Goal: Task Accomplishment & Management: Manage account settings

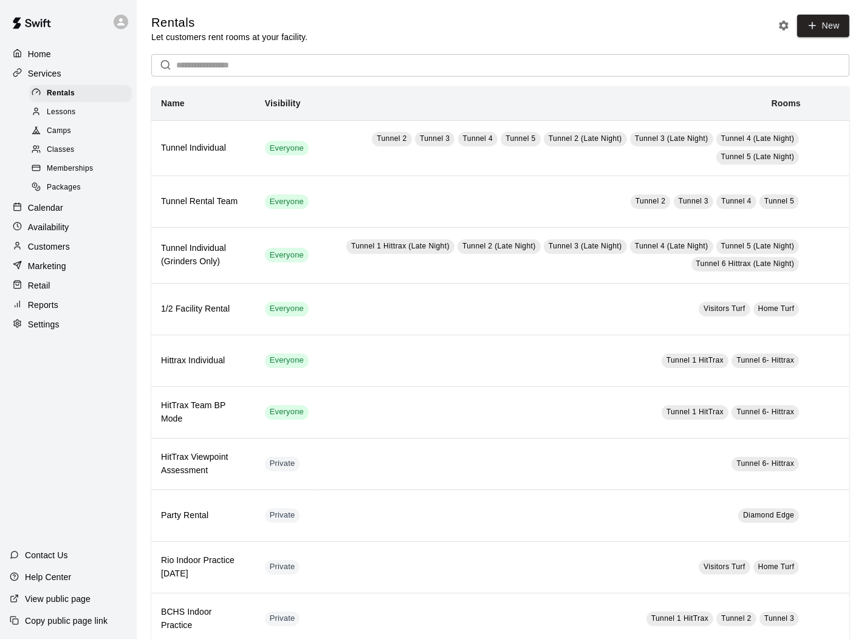
click at [44, 245] on p "Customers" at bounding box center [49, 247] width 42 height 12
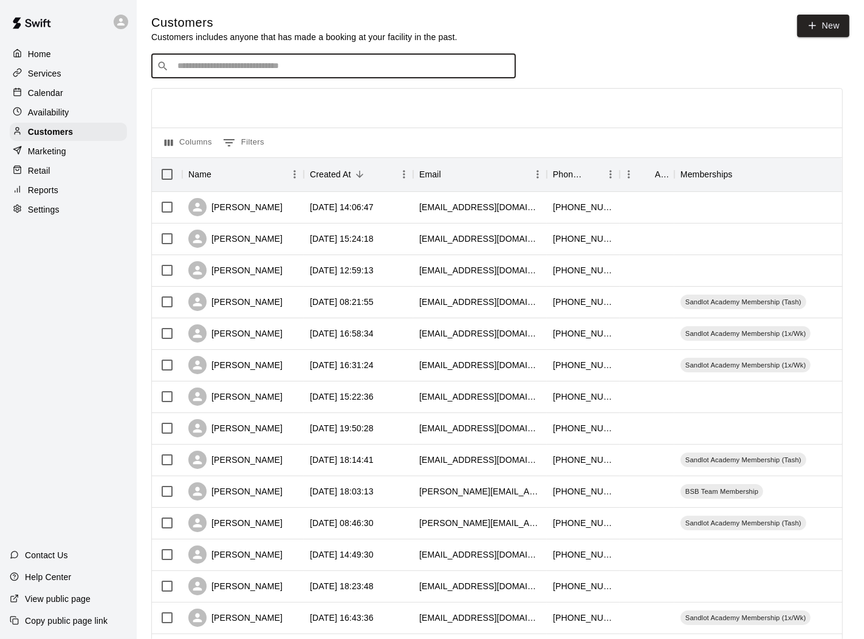
click at [279, 69] on input "Search customers by name or email" at bounding box center [342, 66] width 337 height 12
type input "*******"
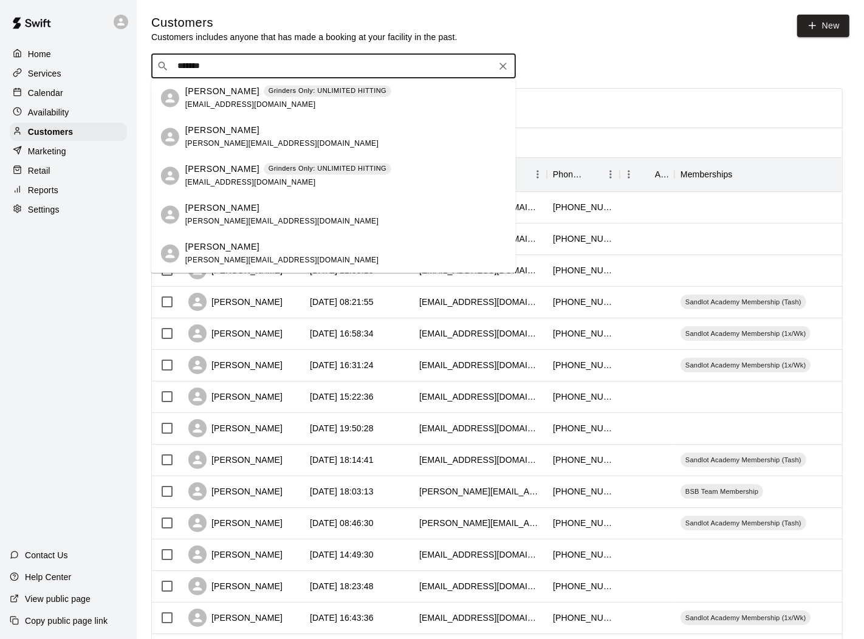
click at [214, 98] on div "[PERSON_NAME] Grinders Only: UNLIMITED HITTING [EMAIL_ADDRESS][DOMAIN_NAME]" at bounding box center [288, 98] width 206 height 26
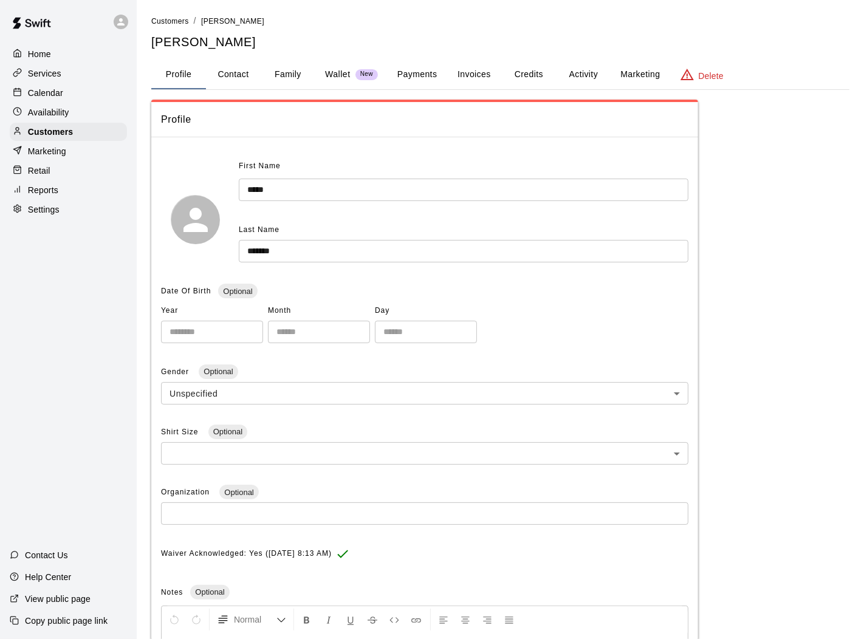
click at [589, 75] on button "Activity" at bounding box center [583, 74] width 55 height 29
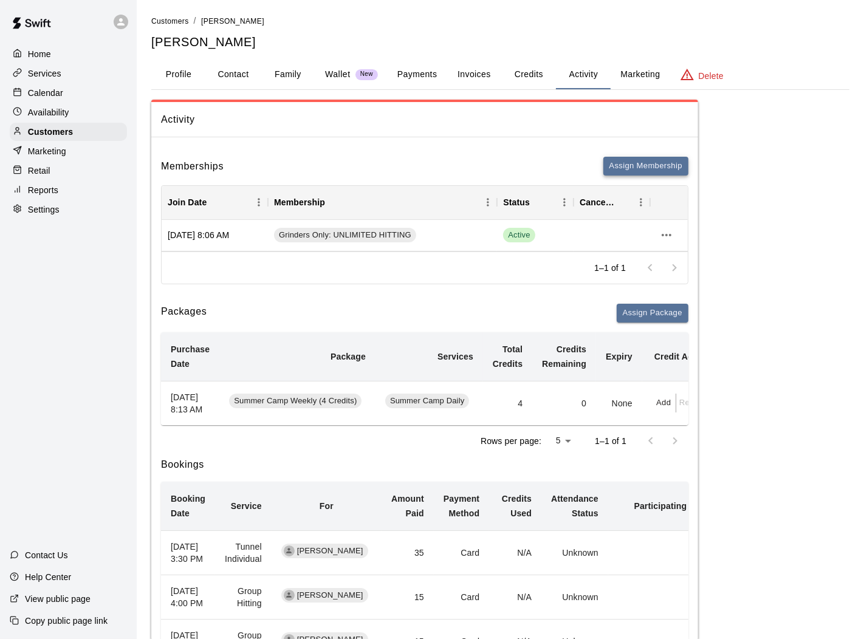
click at [646, 161] on button "Assign Membership" at bounding box center [645, 166] width 85 height 19
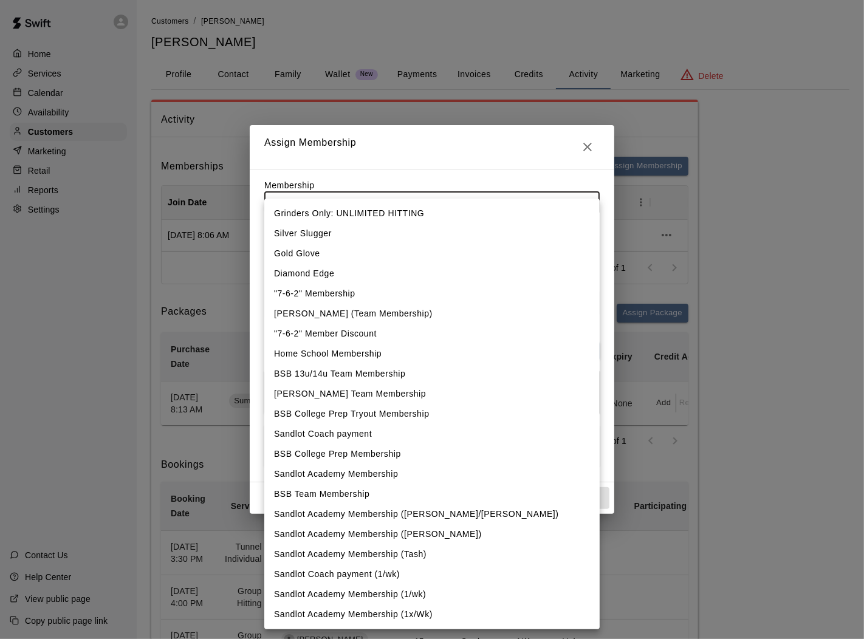
click at [588, 205] on body "Home Services Calendar Availability Customers Marketing Retail Reports Settings…" at bounding box center [432, 553] width 864 height 1106
click at [331, 487] on li "BSB Team Membership" at bounding box center [431, 494] width 335 height 20
type input "**********"
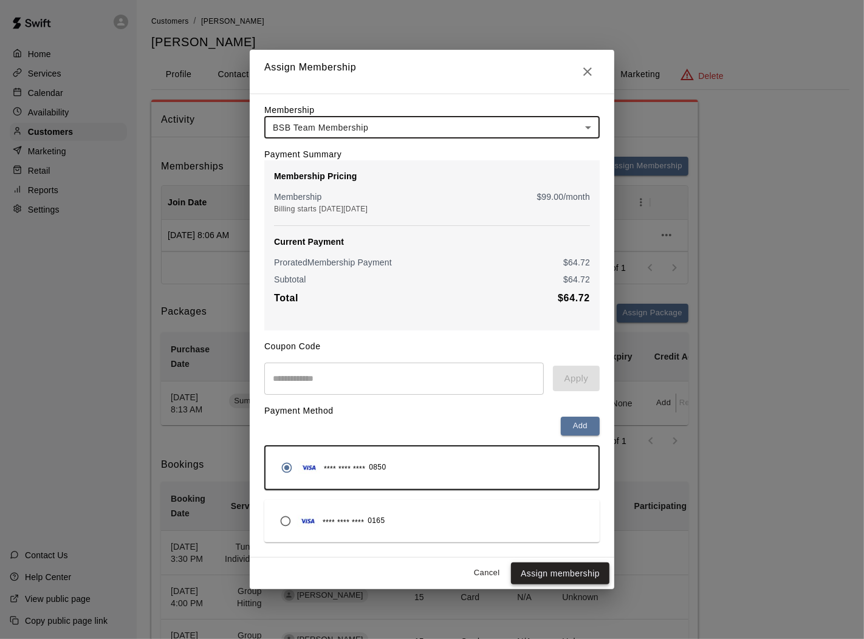
click at [562, 571] on button "Assign membership" at bounding box center [560, 574] width 98 height 22
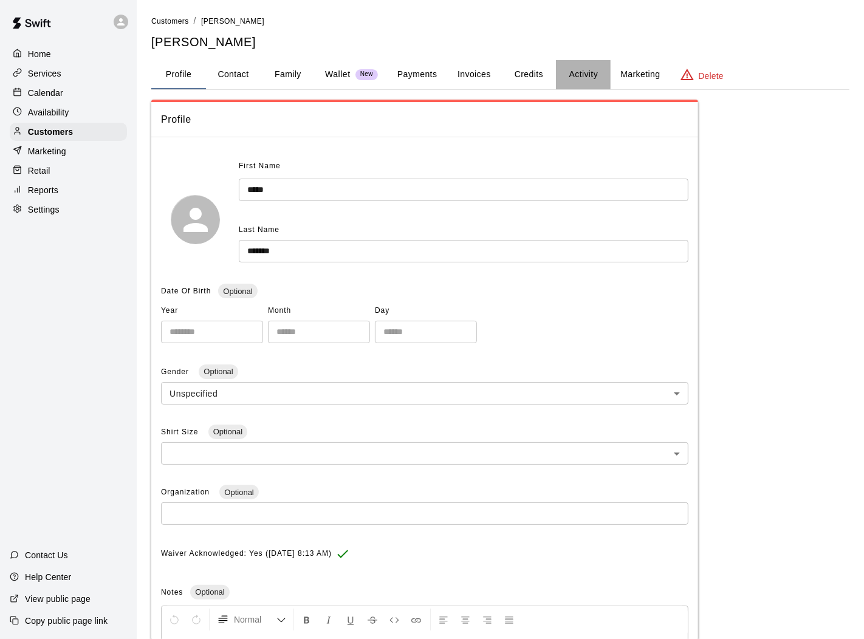
click at [584, 74] on button "Activity" at bounding box center [583, 74] width 55 height 29
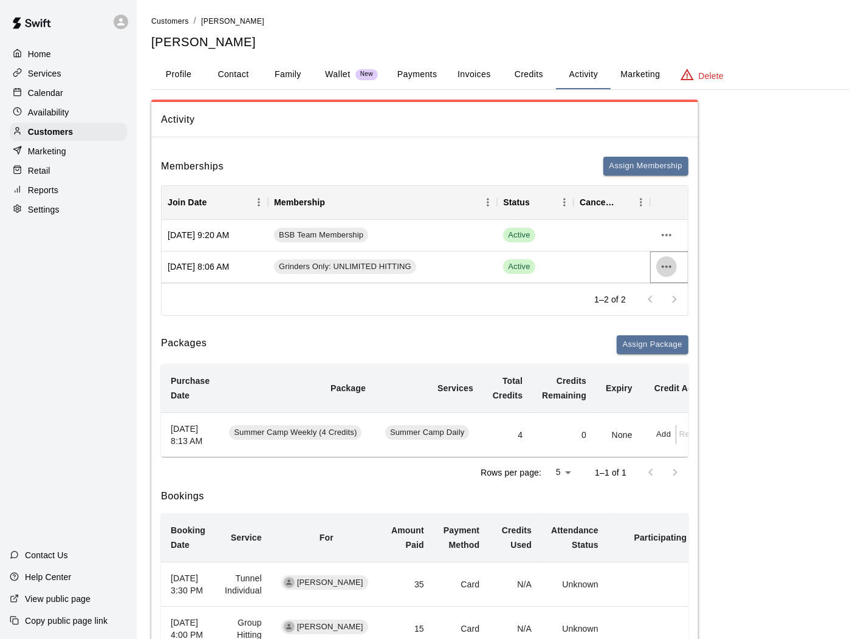
click at [667, 266] on icon "more actions" at bounding box center [667, 267] width 10 height 2
click at [676, 310] on li "Cancel" at bounding box center [690, 311] width 69 height 20
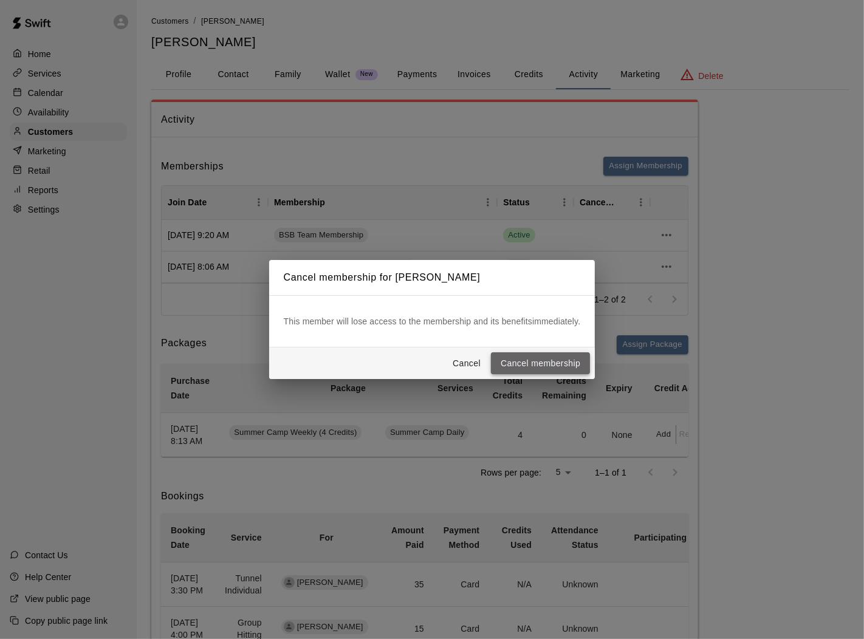
click at [543, 363] on button "Cancel membership" at bounding box center [540, 363] width 99 height 22
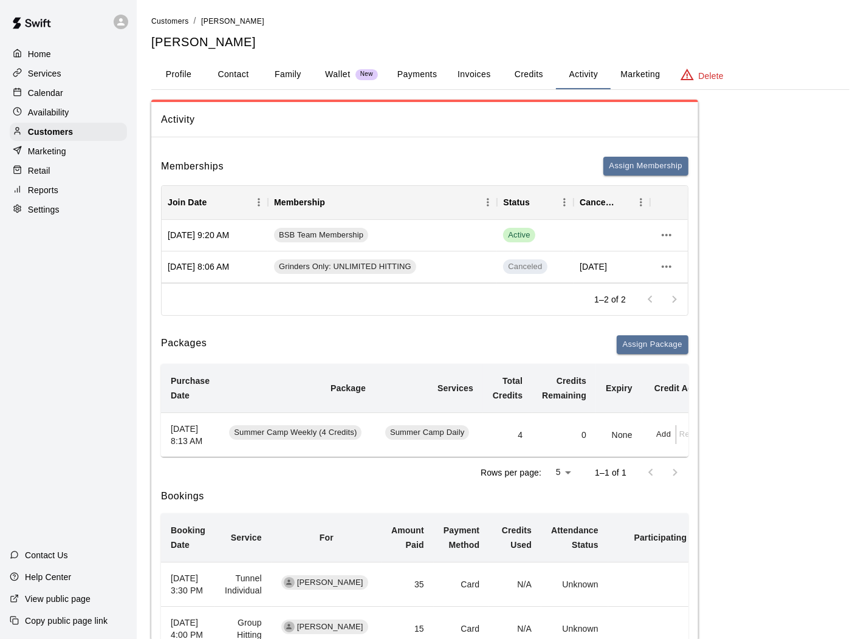
click at [289, 74] on button "Family" at bounding box center [288, 74] width 55 height 29
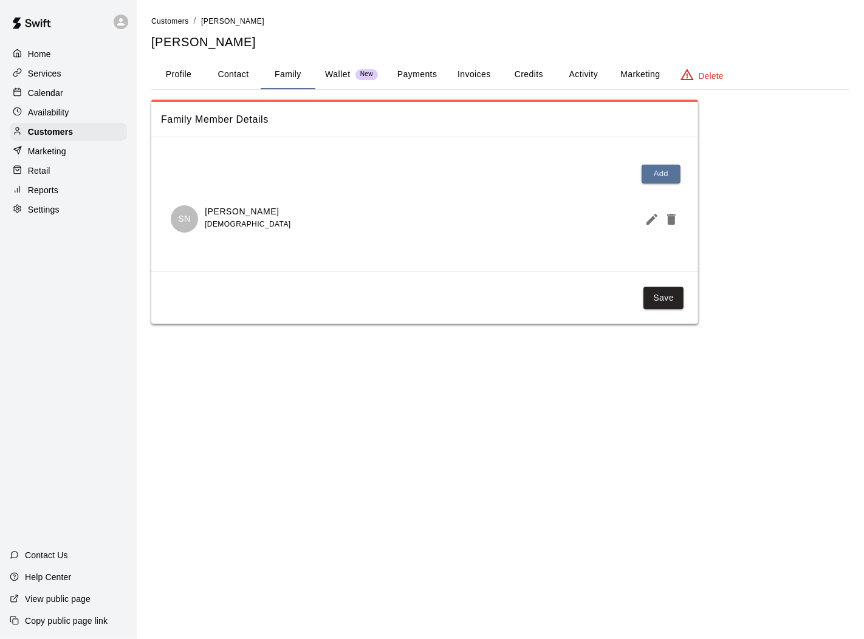
click at [416, 70] on button "Payments" at bounding box center [417, 74] width 59 height 29
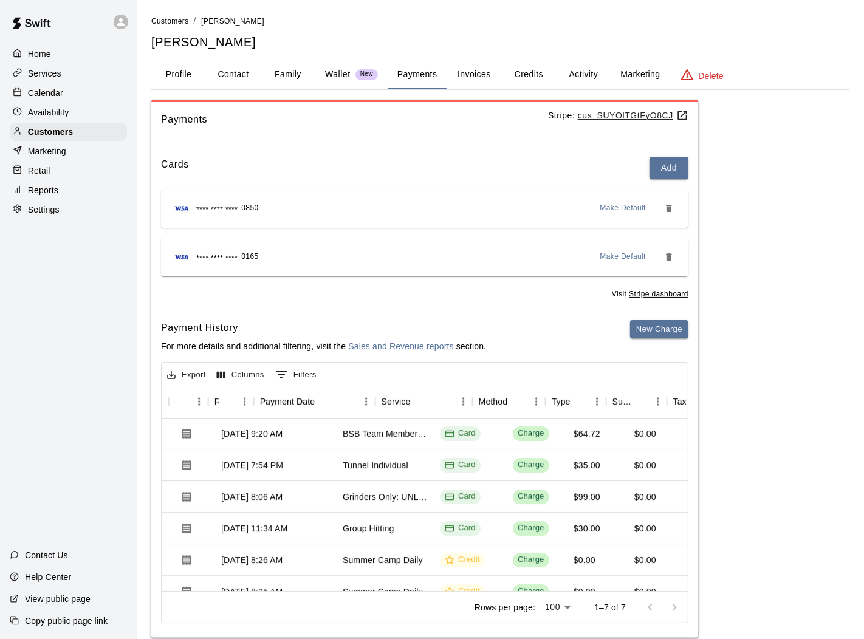
scroll to position [1, 41]
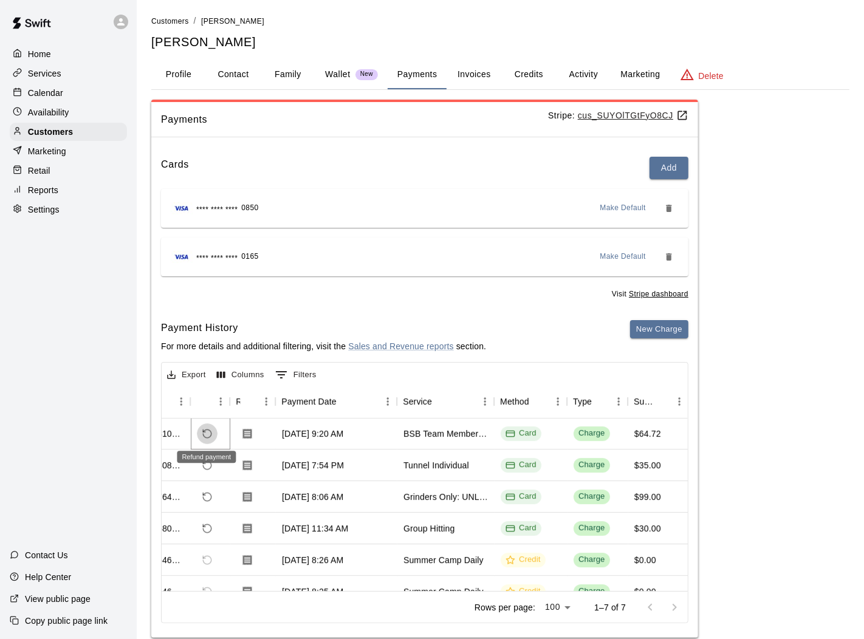
click at [207, 430] on icon "Refund payment" at bounding box center [207, 433] width 11 height 11
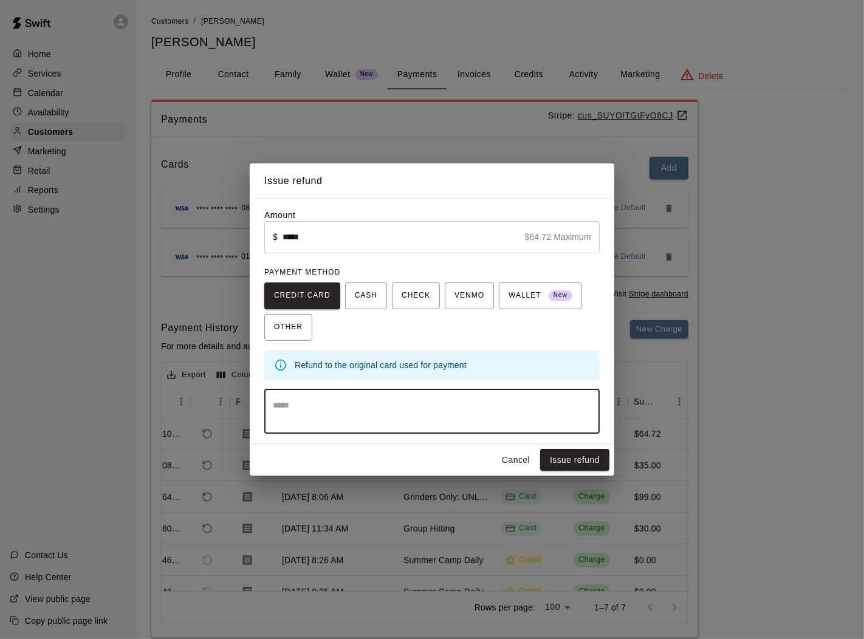
click at [319, 404] on textarea at bounding box center [432, 411] width 318 height 24
click at [417, 407] on textarea "**********" at bounding box center [432, 411] width 318 height 24
type textarea "**********"
click at [572, 456] on button "Issue refund" at bounding box center [574, 460] width 69 height 22
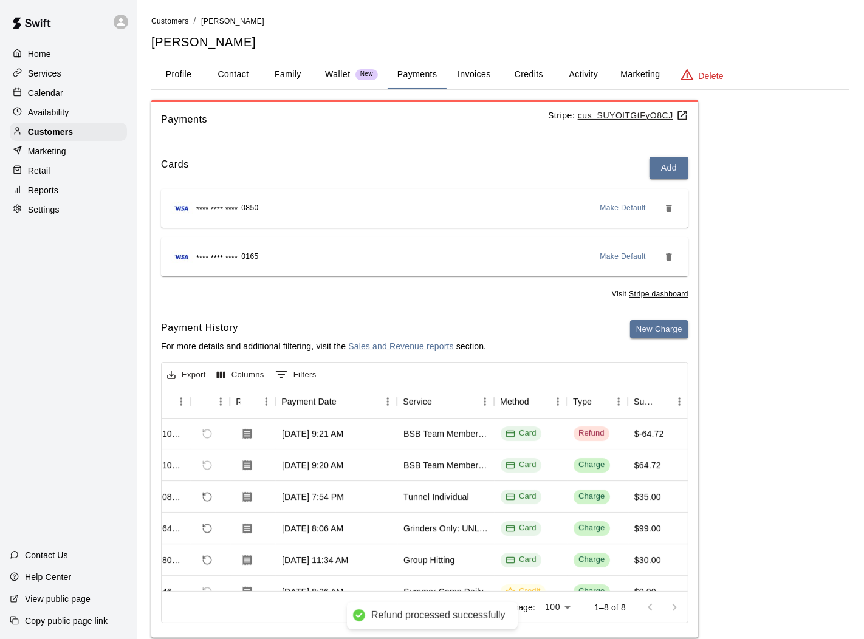
scroll to position [32, 41]
